Goal: Task Accomplishment & Management: Use online tool/utility

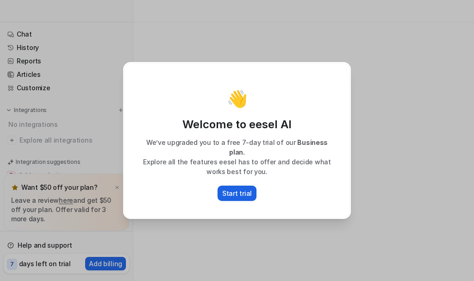
click at [241, 188] on p "Start trial" at bounding box center [237, 193] width 30 height 10
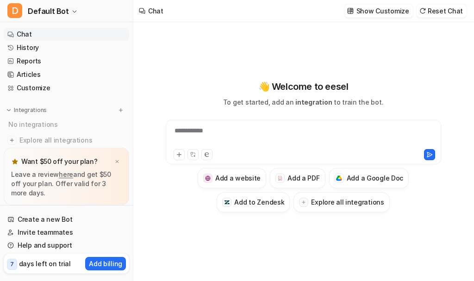
type textarea "**********"
click at [301, 175] on h3 "Add a PDF" at bounding box center [303, 178] width 32 height 10
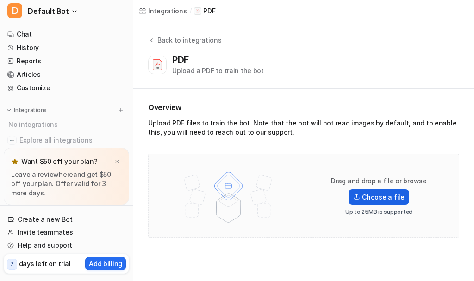
click at [367, 193] on label "Choose a file" at bounding box center [379, 196] width 60 height 15
click at [0, 0] on input "Choose a file" at bounding box center [0, 0] width 0 height 0
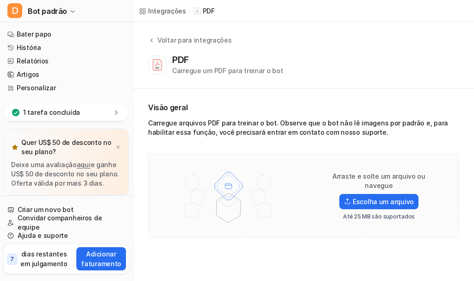
drag, startPoint x: 329, startPoint y: 280, endPoint x: 337, endPoint y: 271, distance: 12.1
click at [332, 277] on div "Integrações / PDF Voltar para integrações PDF Carregue um PDF para treinar o bo…" at bounding box center [237, 140] width 474 height 281
drag, startPoint x: 333, startPoint y: 245, endPoint x: 226, endPoint y: 199, distance: 116.7
click at [298, 229] on div "Visão geral Carregue arquivos PDF para treinar o bot. Observe que o bot não lê …" at bounding box center [303, 170] width 341 height 162
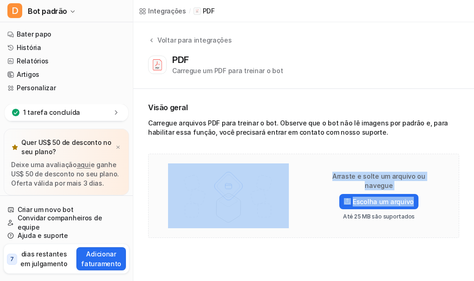
click at [301, 218] on div "Arraste e solte um arquivo ou navegue Escolha um arquivo Até 25 MB são suportad…" at bounding box center [304, 195] width 292 height 65
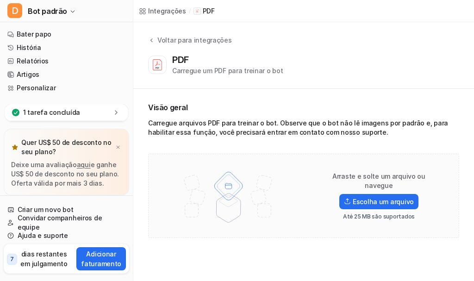
click at [229, 206] on img at bounding box center [228, 195] width 121 height 65
click at [231, 179] on img at bounding box center [228, 195] width 121 height 65
click at [183, 39] on font "Voltar para integrações" at bounding box center [194, 40] width 75 height 8
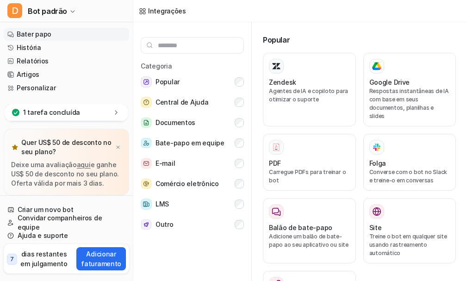
click at [34, 33] on font "Bater papo" at bounding box center [34, 34] width 35 height 8
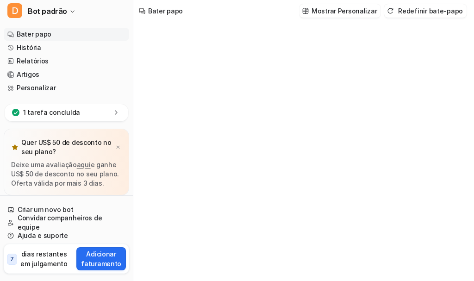
type textarea "**********"
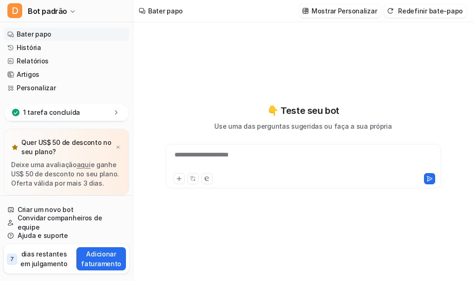
click at [226, 178] on div at bounding box center [239, 178] width 131 height 11
click at [226, 155] on font "**********" at bounding box center [202, 154] width 54 height 6
click at [229, 154] on font "**********" at bounding box center [202, 154] width 54 height 6
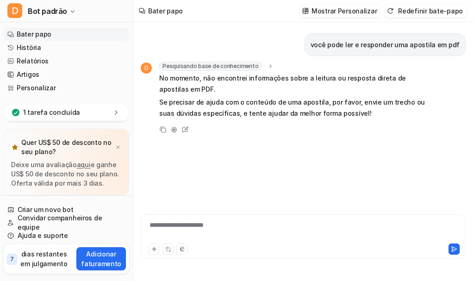
click at [230, 231] on div "**********" at bounding box center [303, 230] width 320 height 21
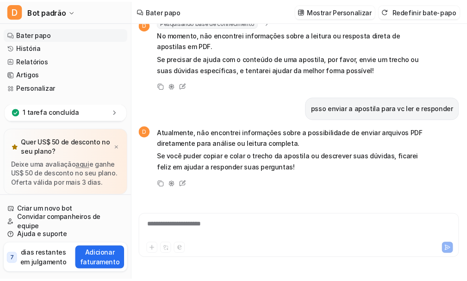
scroll to position [55, 0]
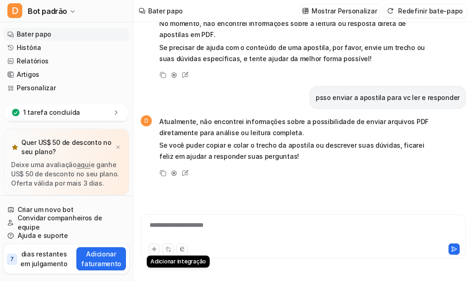
click at [153, 249] on icon at bounding box center [154, 249] width 4 height 4
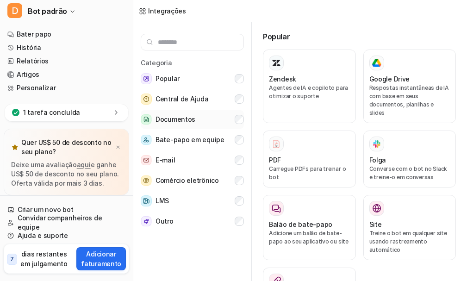
scroll to position [4, 0]
click at [281, 156] on font "PDF" at bounding box center [275, 160] width 12 height 8
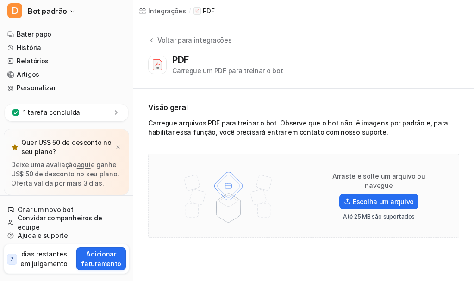
click at [158, 67] on icon at bounding box center [157, 65] width 8 height 10
click at [194, 73] on font "Carregue um PDF para treinar o bot" at bounding box center [227, 71] width 111 height 8
click at [181, 60] on font "PDF" at bounding box center [180, 59] width 17 height 11
click at [159, 63] on icon at bounding box center [157, 65] width 8 height 10
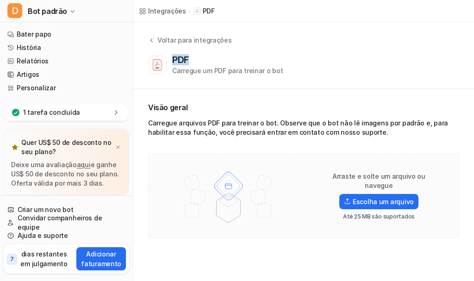
click at [159, 63] on icon at bounding box center [157, 65] width 8 height 10
drag, startPoint x: 159, startPoint y: 63, endPoint x: 185, endPoint y: 131, distance: 72.2
click at [179, 112] on div "Voltar para integrações PDF Carregue um PDF para treinar o bot Visão geral Carr…" at bounding box center [303, 136] width 341 height 229
click at [185, 128] on font "Carregue arquivos PDF para treinar o bot. Observe que o bot não lê imagens por …" at bounding box center [298, 127] width 300 height 17
drag, startPoint x: 216, startPoint y: 128, endPoint x: 224, endPoint y: 128, distance: 7.9
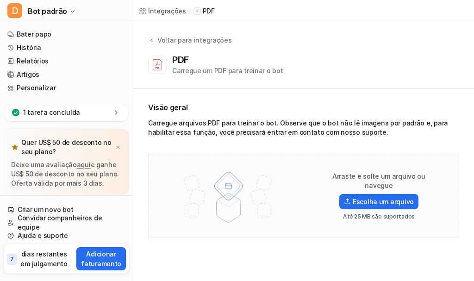
click at [224, 128] on font "Carregue arquivos PDF para treinar o bot. Observe que o bot não lê imagens por …" at bounding box center [298, 127] width 300 height 17
drag, startPoint x: 249, startPoint y: 128, endPoint x: 267, endPoint y: 127, distance: 18.1
click at [262, 128] on div "Carregue arquivos PDF para treinar o bot. Observe que o bot não lê imagens por …" at bounding box center [303, 130] width 311 height 22
click at [271, 126] on font "Carregue arquivos PDF para treinar o bot. Observe que o bot não lê imagens por …" at bounding box center [298, 127] width 300 height 17
